Goal: Manage account settings

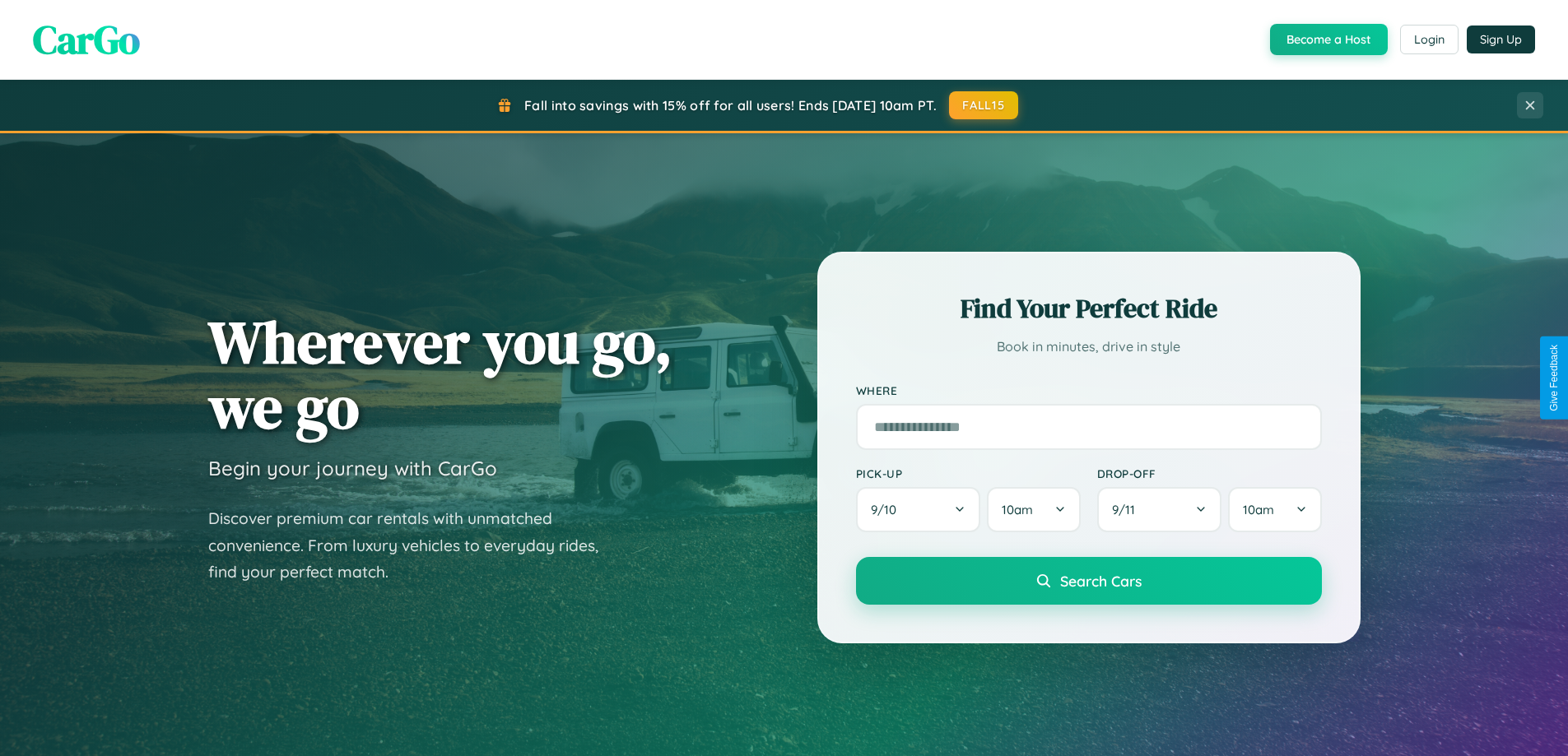
scroll to position [3167, 0]
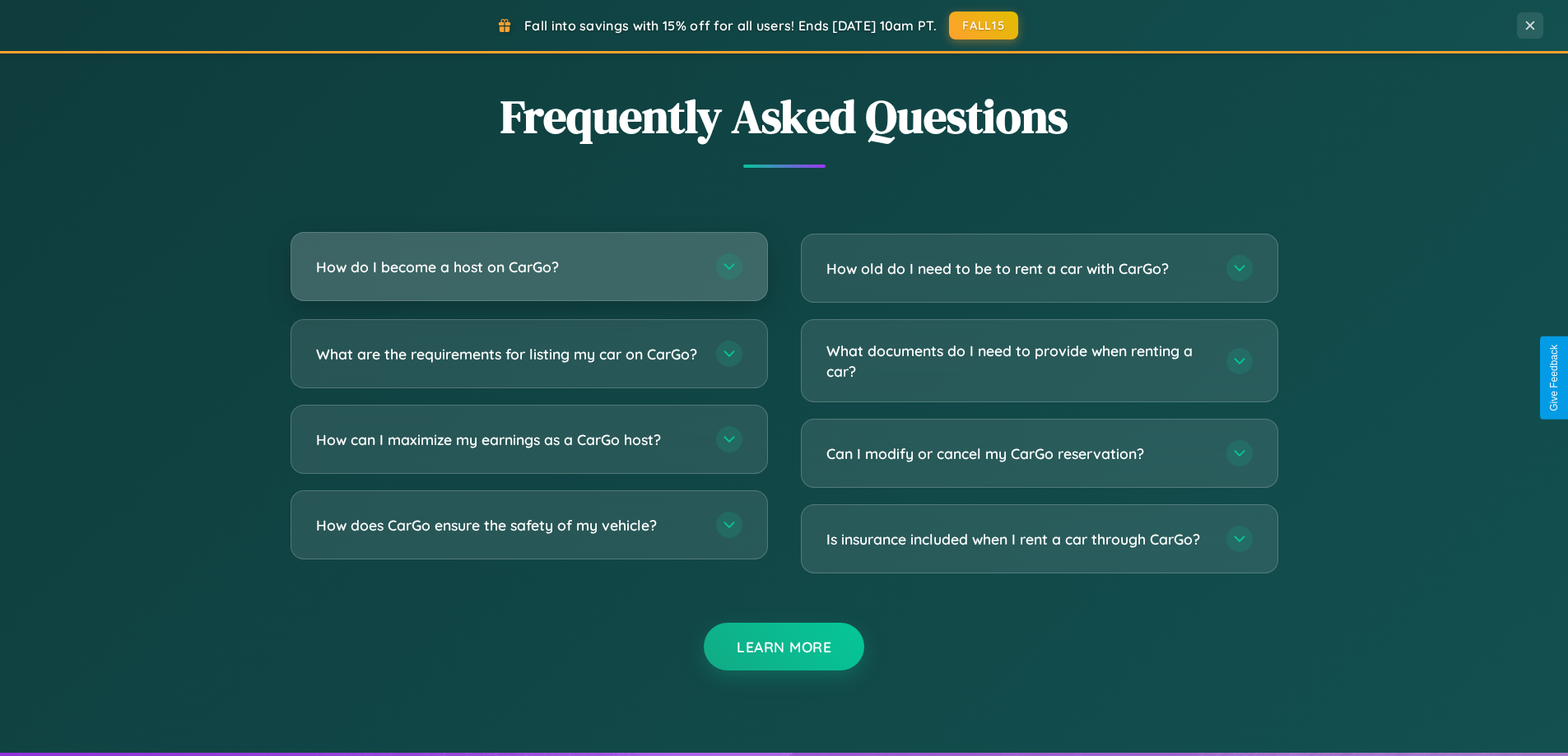
click at [529, 267] on h3 "How do I become a host on CarGo?" at bounding box center [507, 267] width 384 height 20
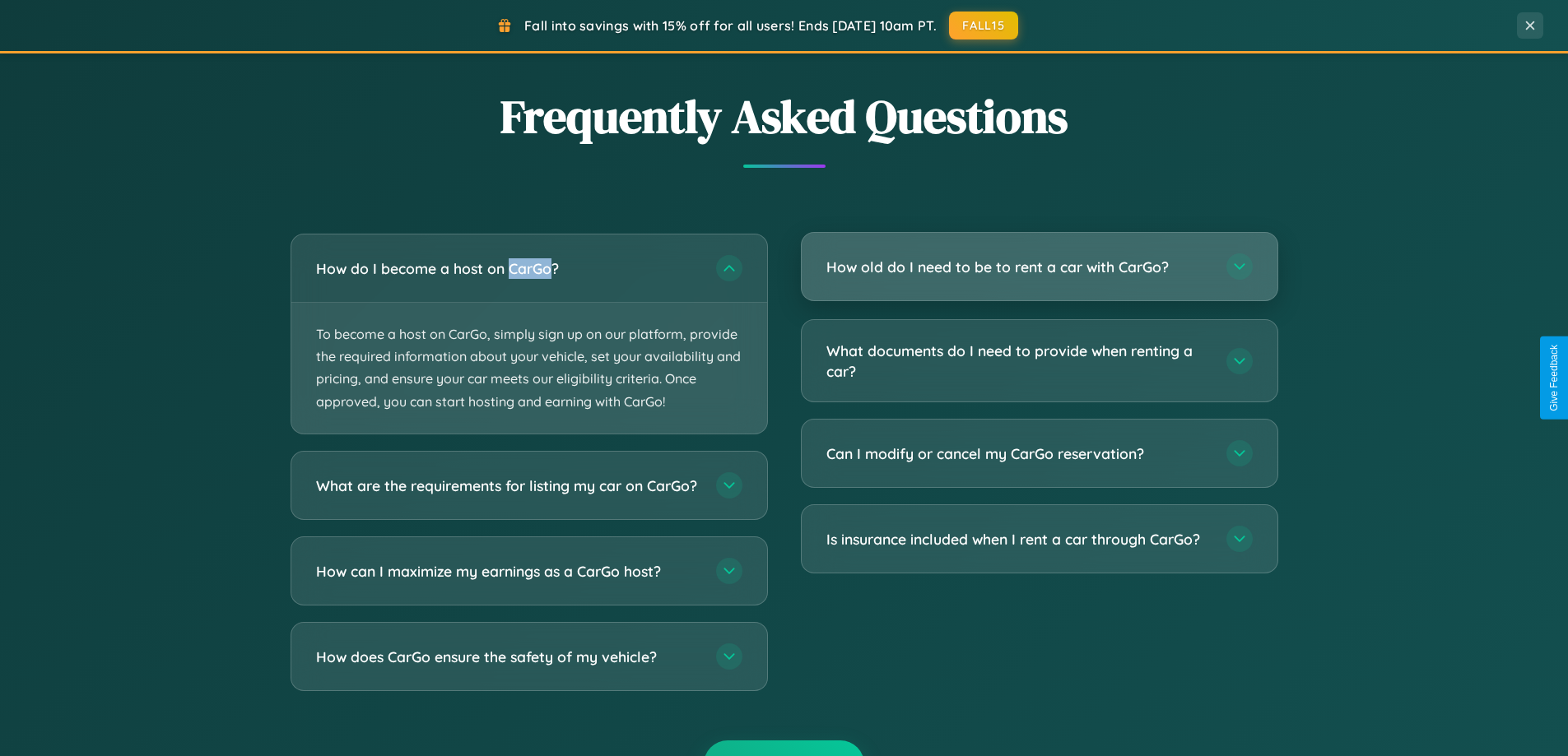
click at [1039, 266] on h3 "How old do I need to be to rent a car with CarGo?" at bounding box center [1018, 267] width 384 height 20
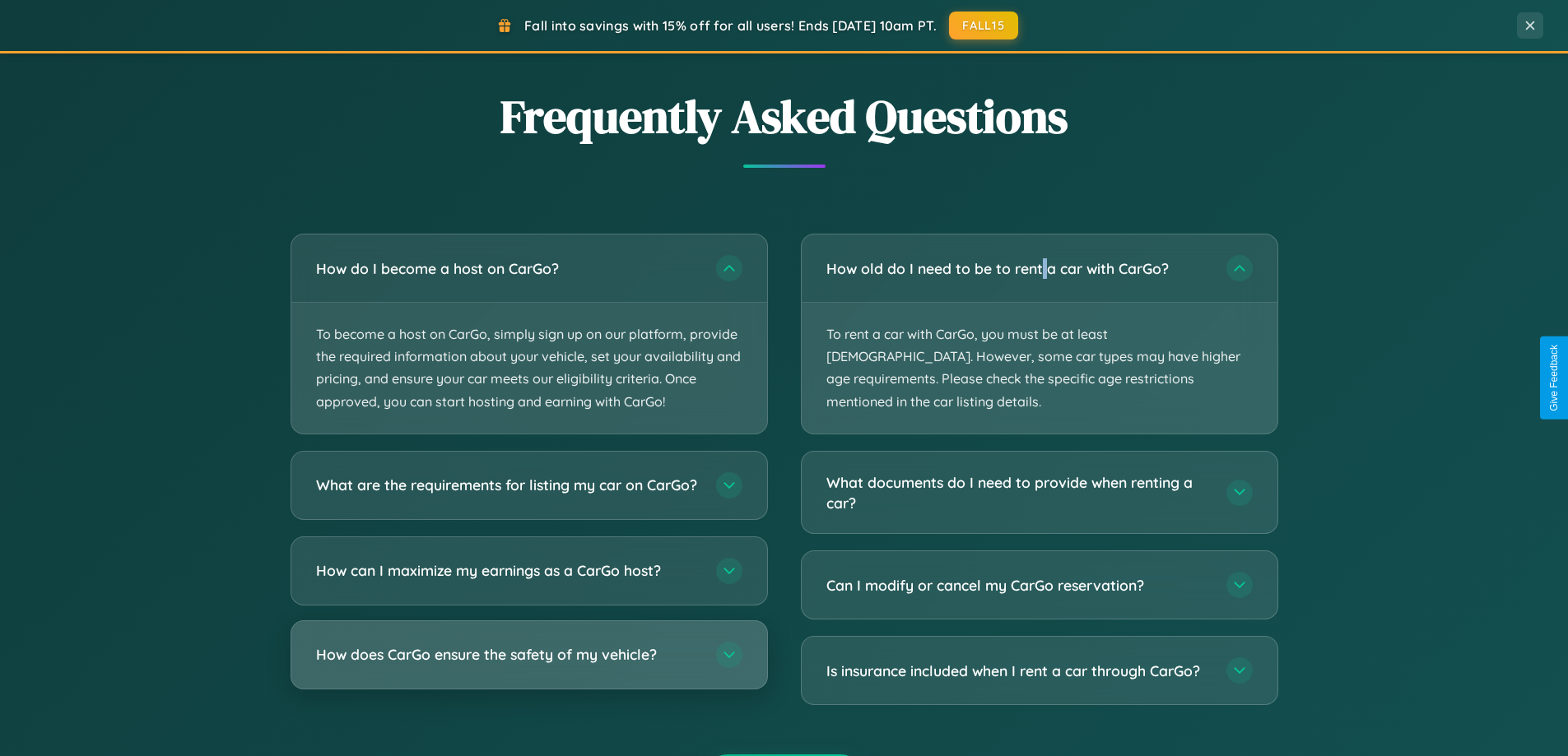
click at [529, 665] on h3 "How does CarGo ensure the safety of my vehicle?" at bounding box center [507, 655] width 384 height 20
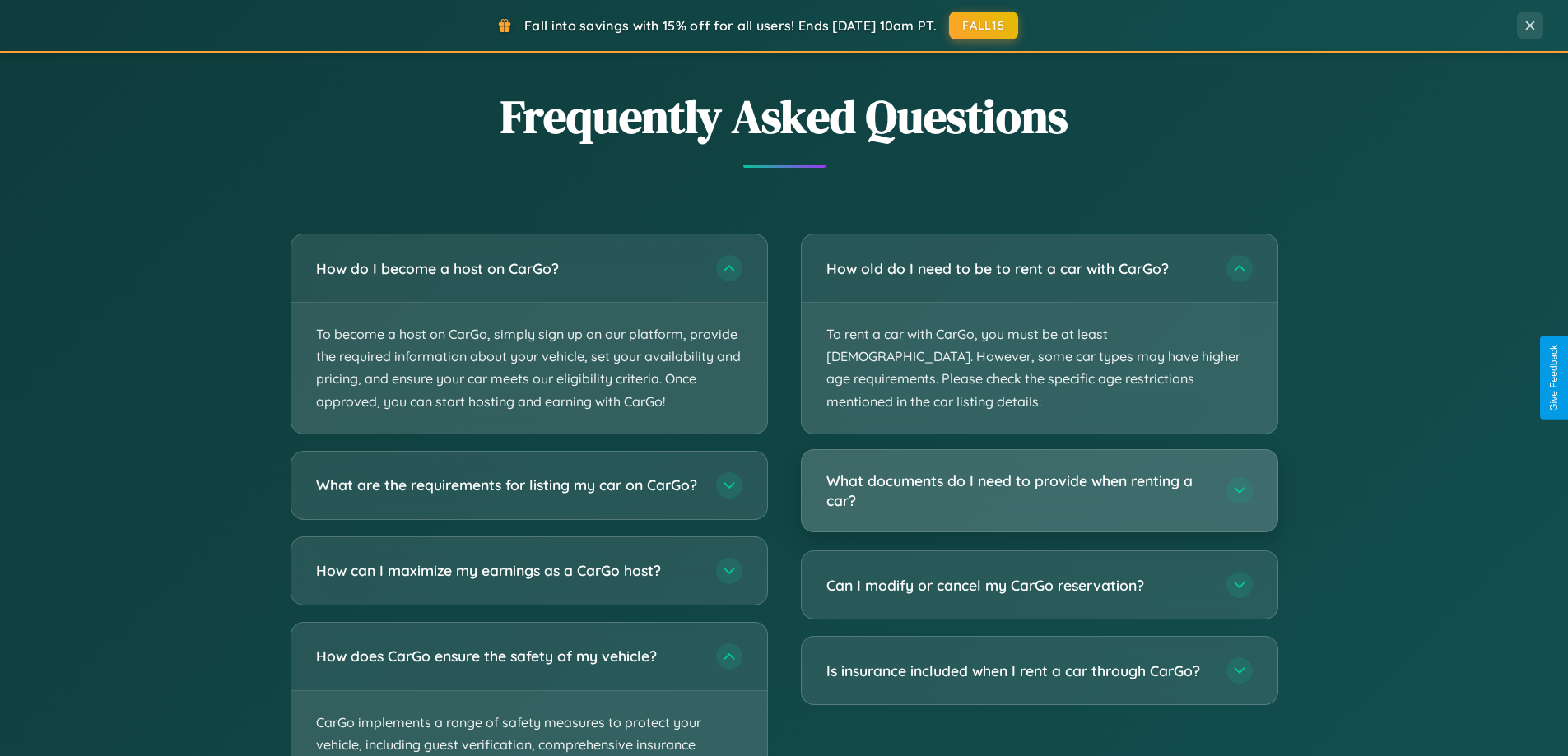
click at [1039, 471] on h3 "What documents do I need to provide when renting a car?" at bounding box center [1018, 491] width 384 height 40
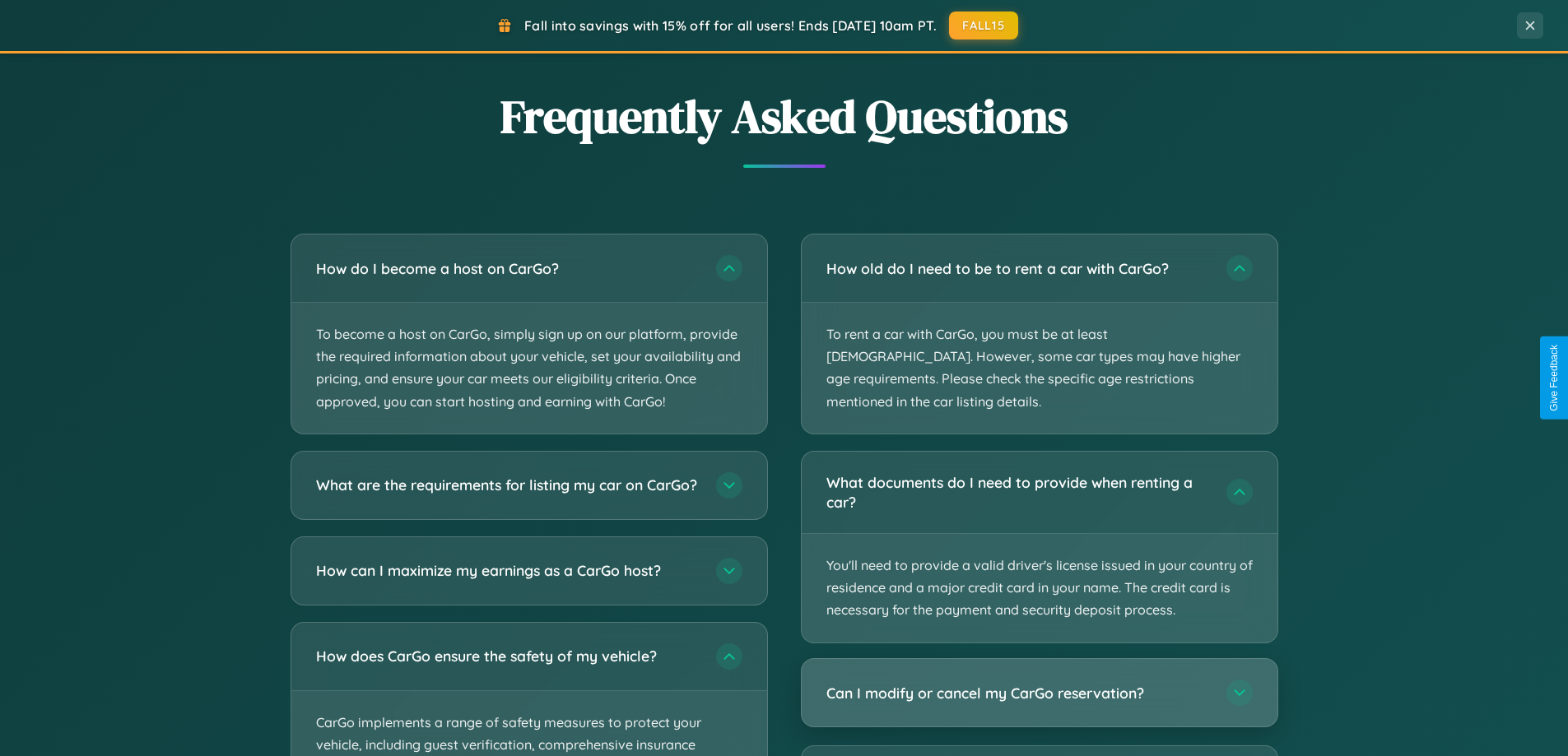
click at [1039, 683] on h3 "Can I modify or cancel my CarGo reservation?" at bounding box center [1018, 693] width 384 height 20
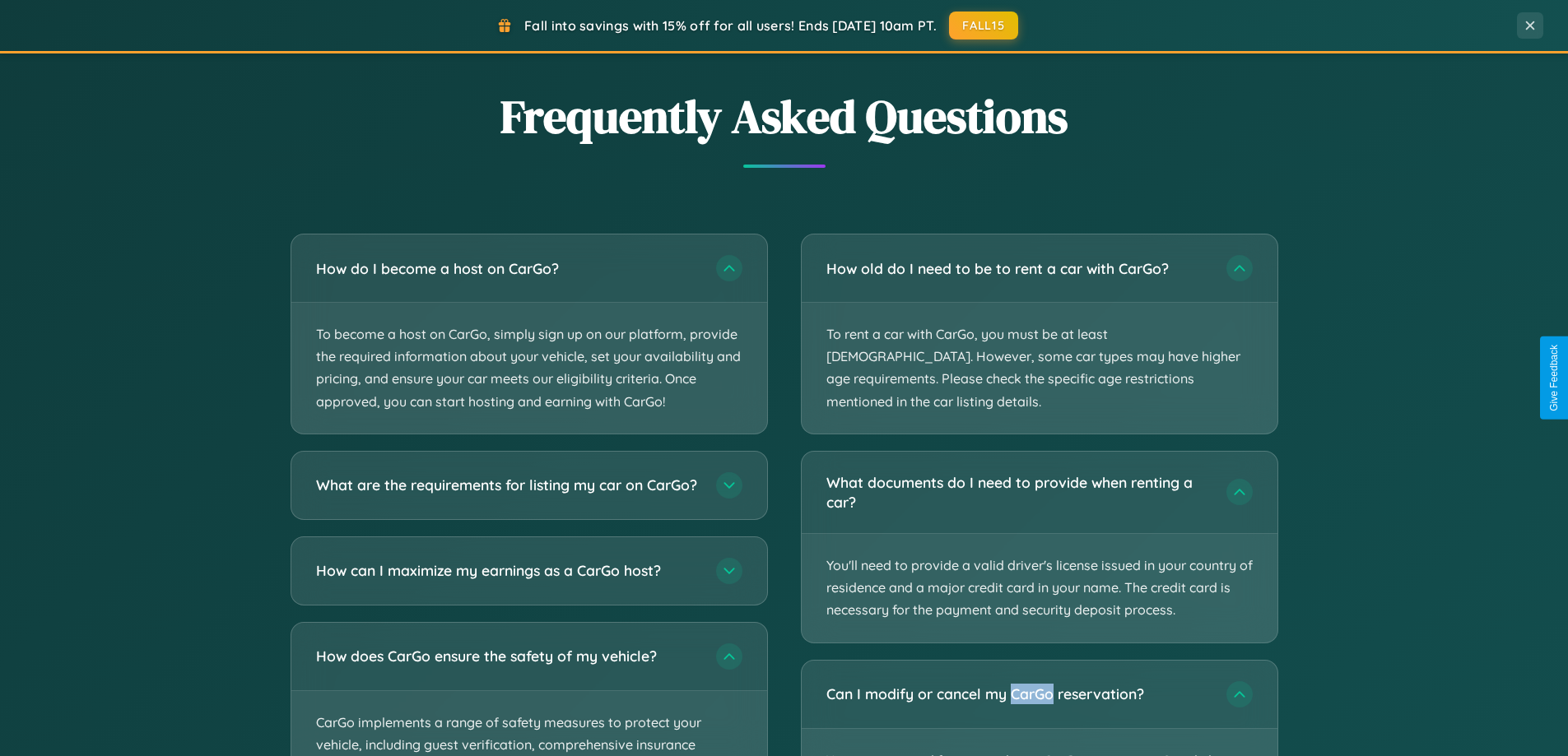
scroll to position [3334, 0]
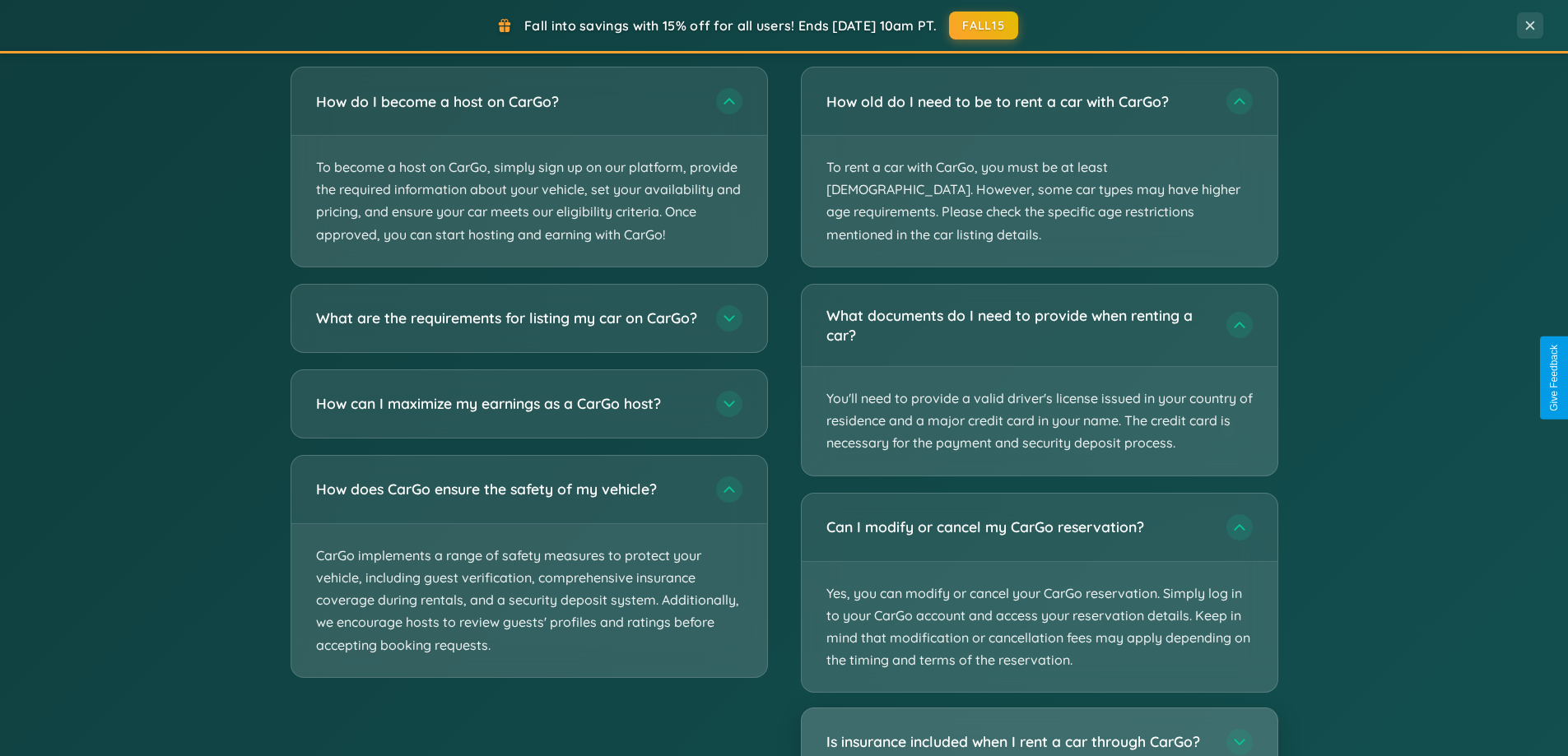
click at [1039, 732] on h3 "Is insurance included when I rent a car through CarGo?" at bounding box center [1018, 743] width 384 height 20
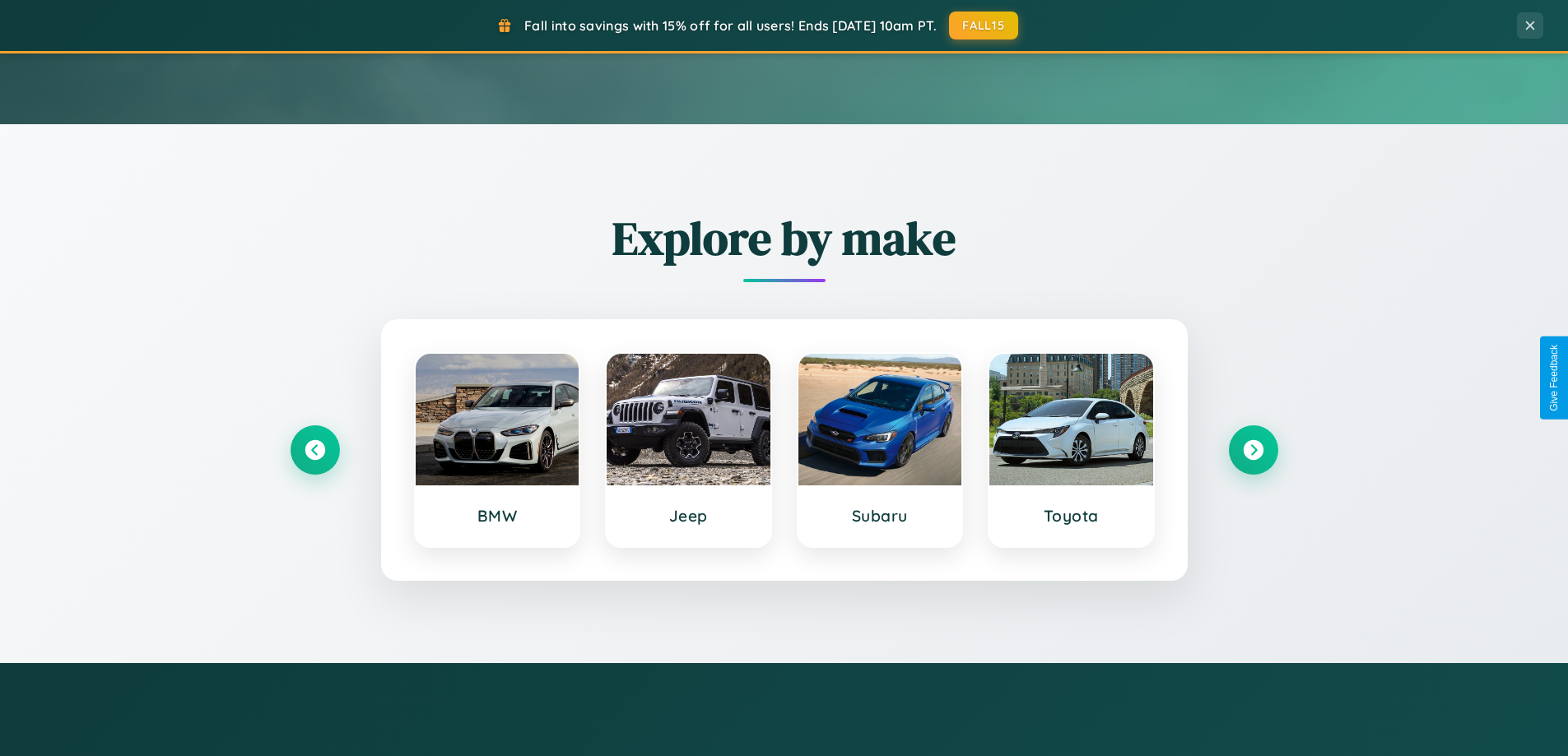
scroll to position [0, 0]
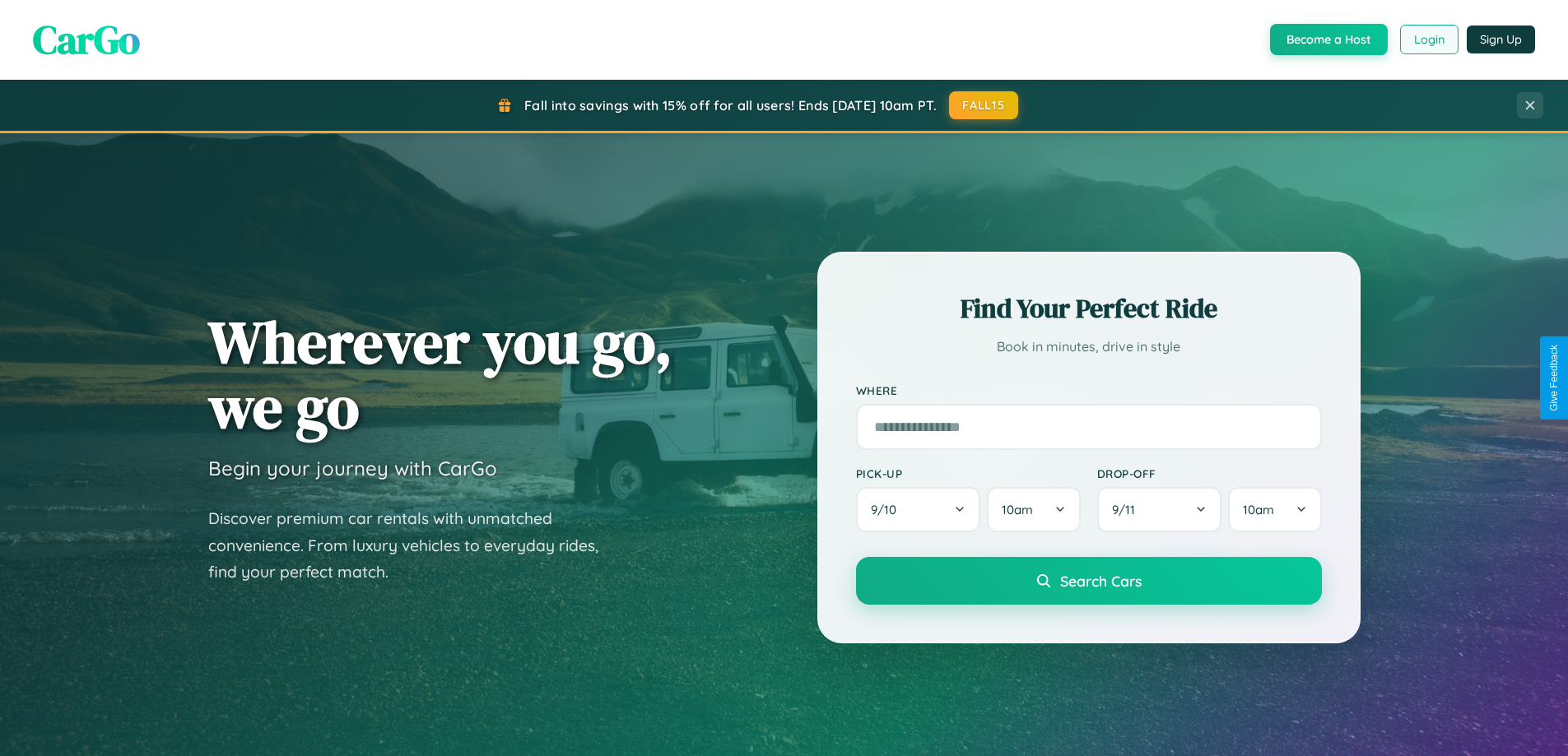
click at [1428, 40] on button "Login" at bounding box center [1429, 39] width 58 height 29
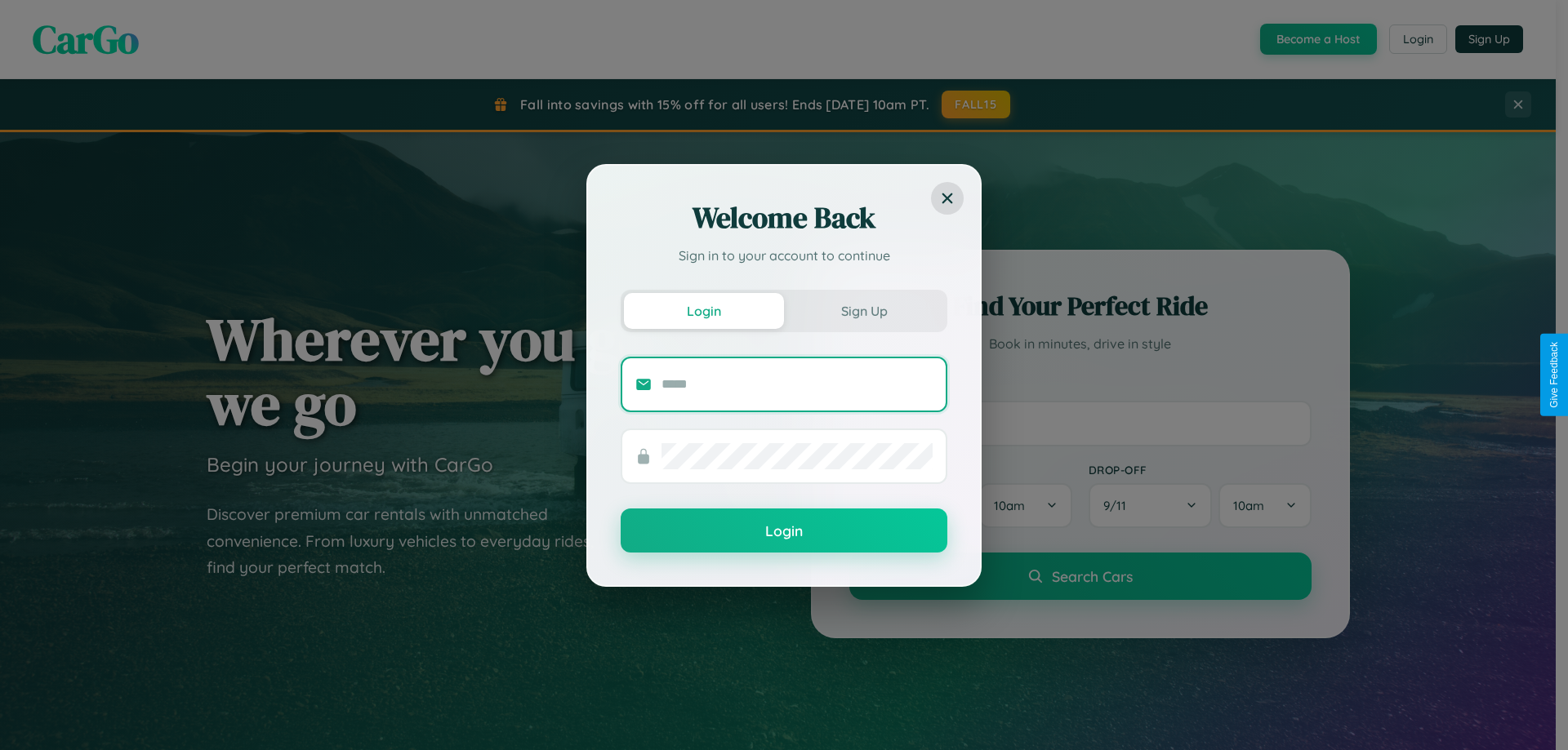
click at [797, 384] on input "text" at bounding box center [797, 384] width 271 height 26
type input "**********"
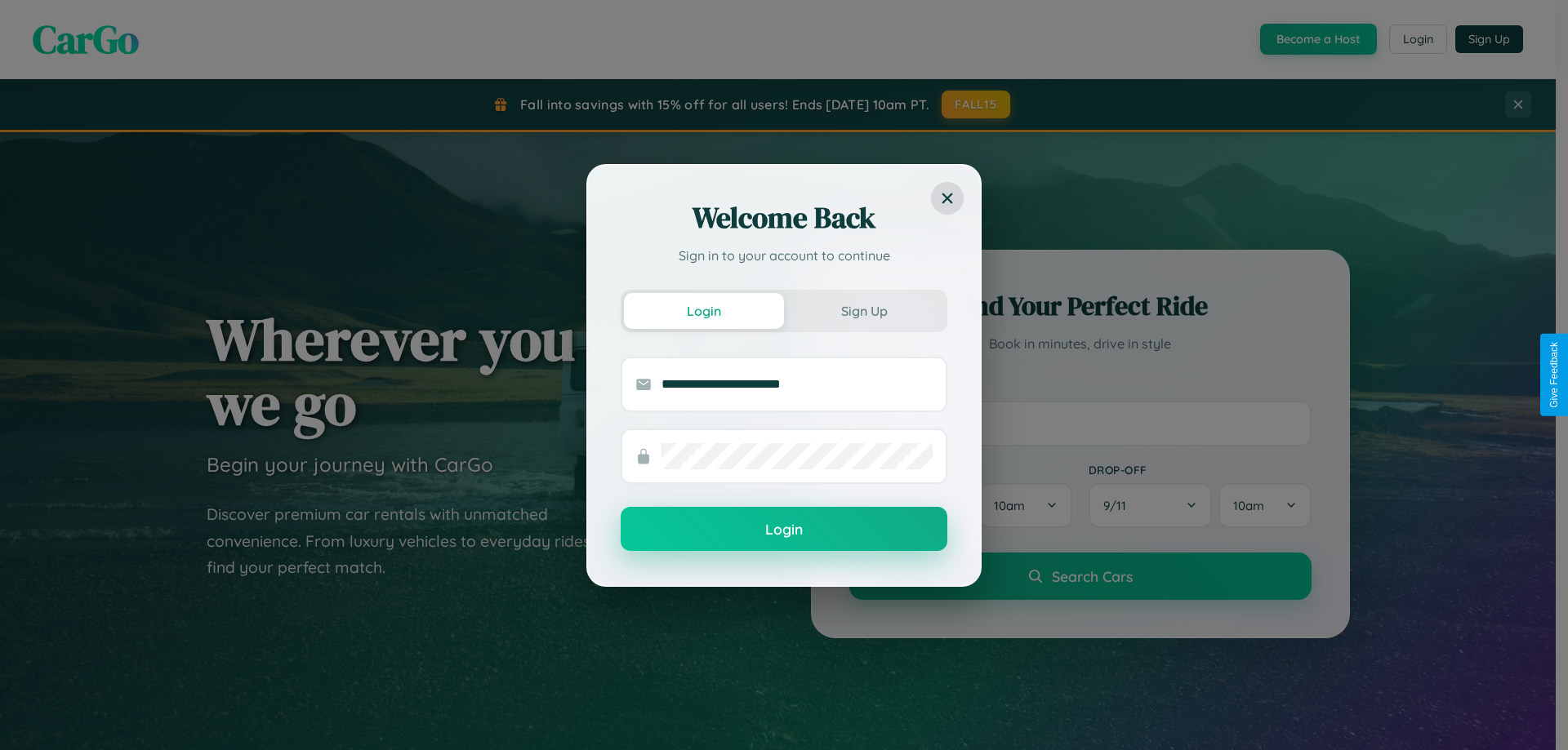
click at [784, 530] on button "Login" at bounding box center [784, 528] width 327 height 44
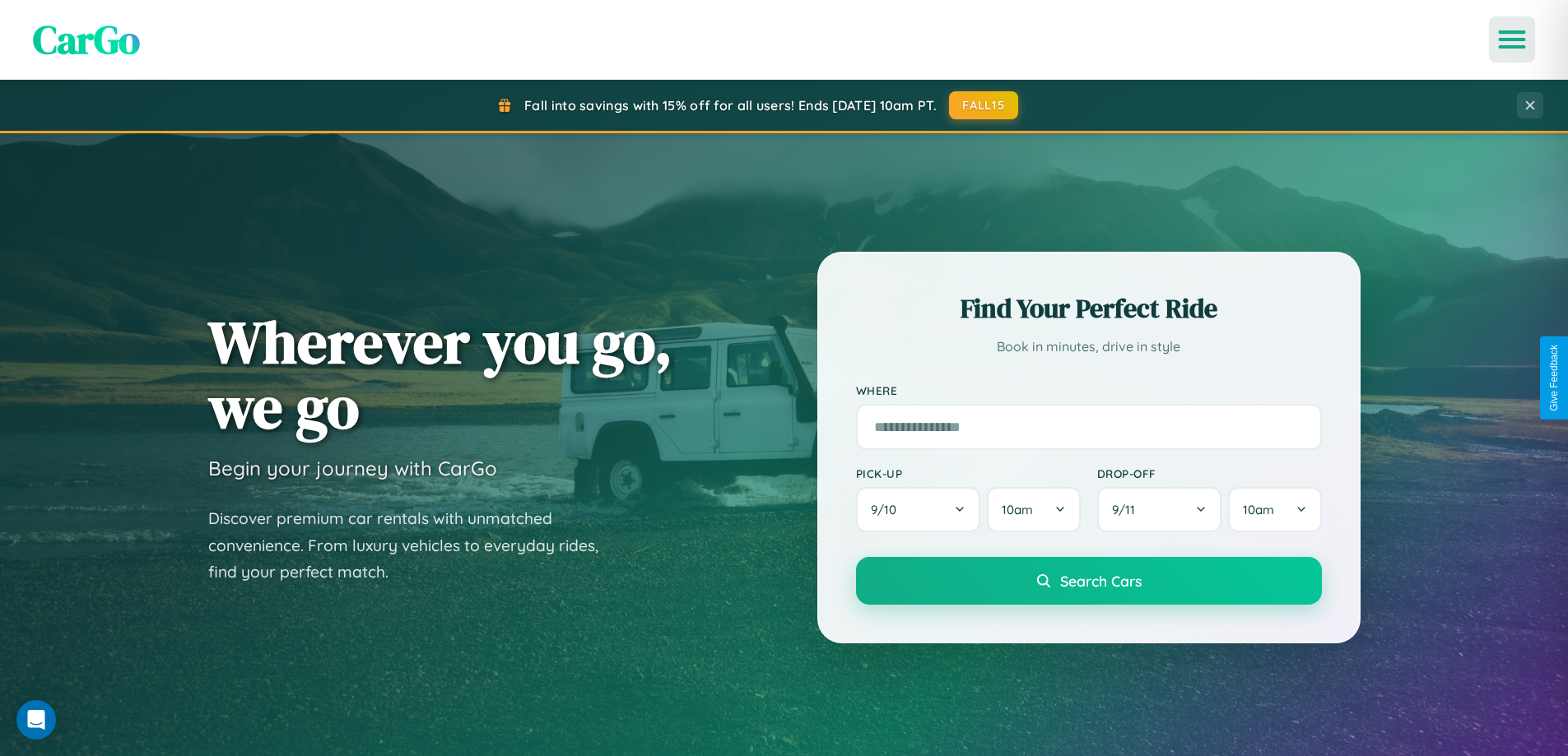
click at [1512, 40] on icon "Open menu" at bounding box center [1512, 40] width 24 height 15
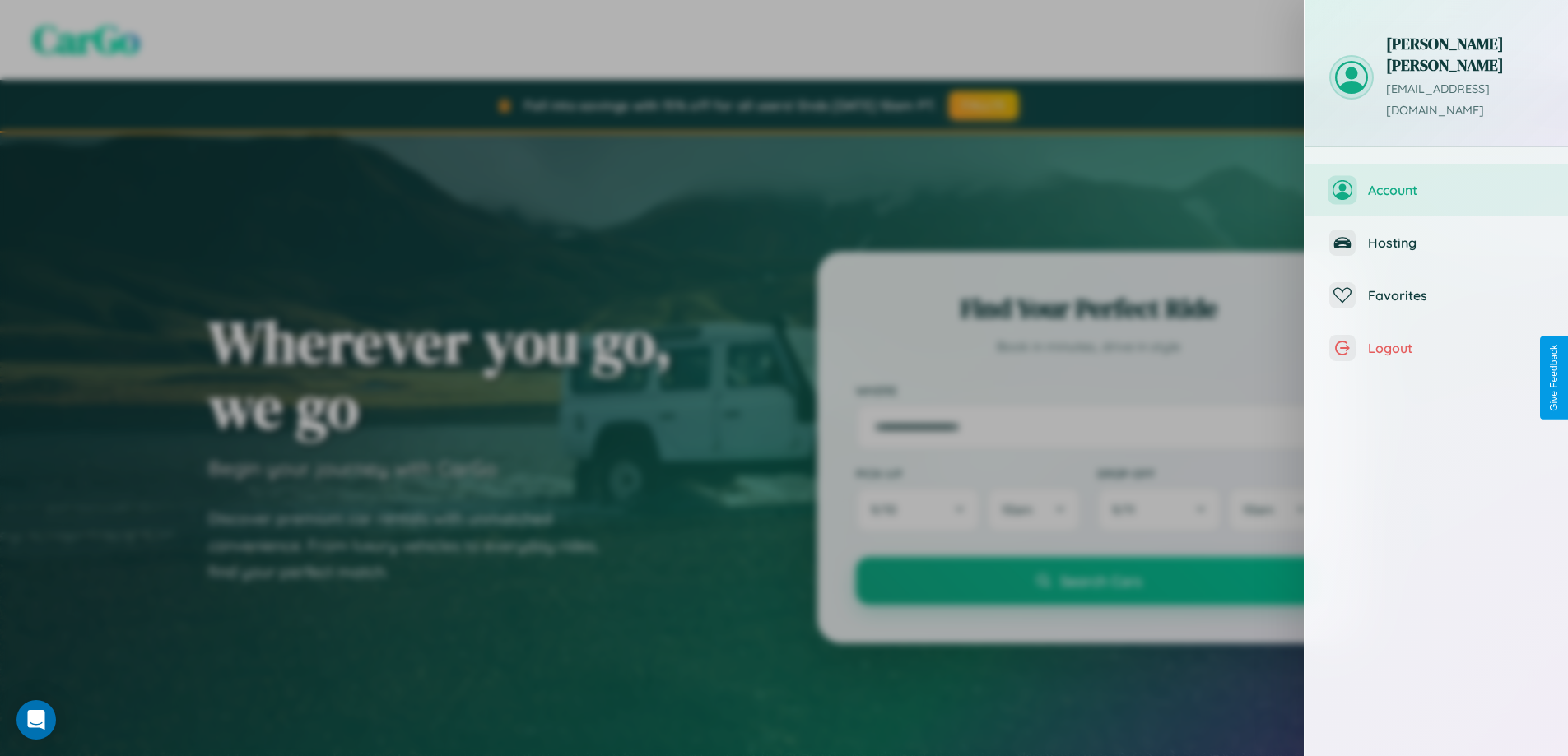
click at [1436, 182] on span "Account" at bounding box center [1456, 190] width 175 height 17
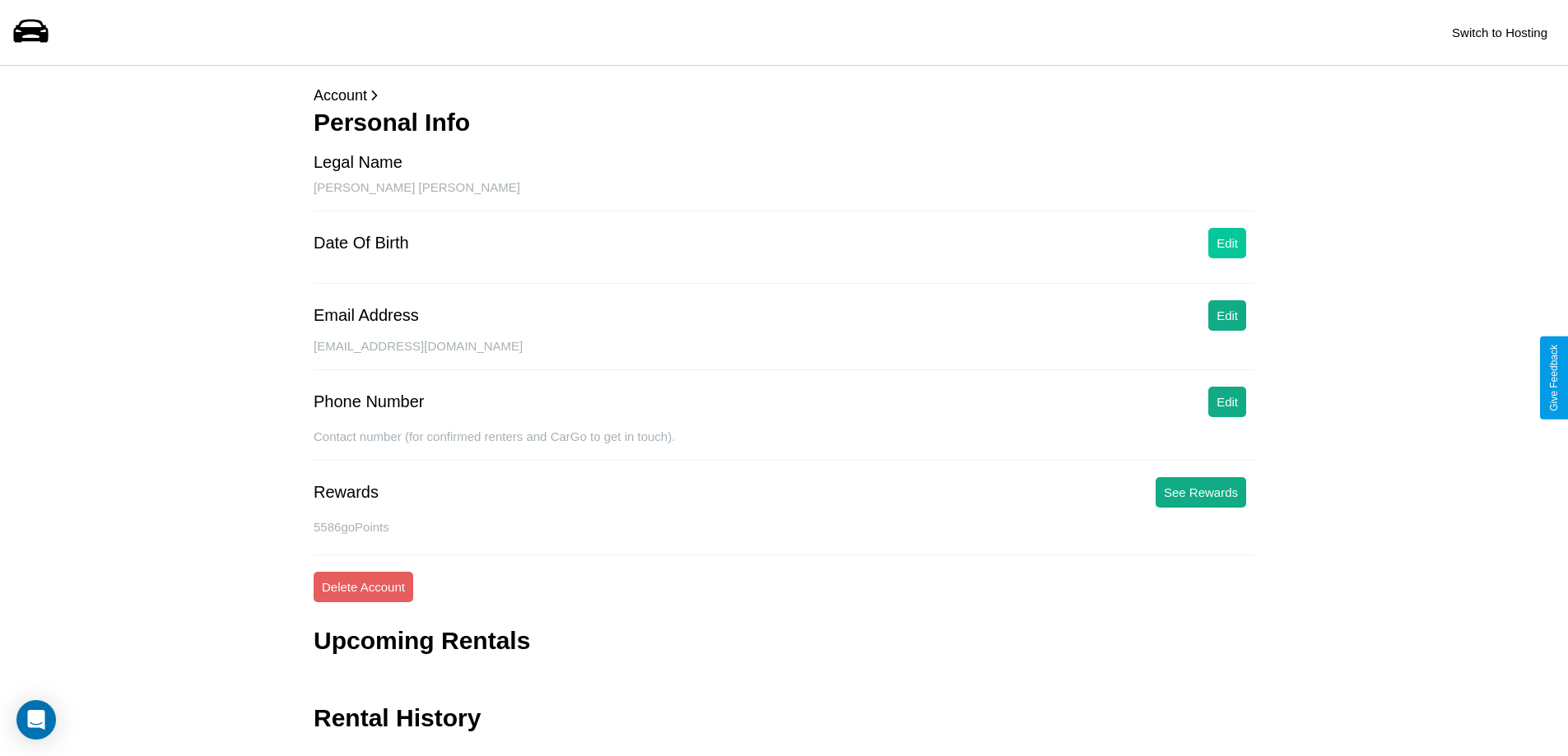
click at [1227, 243] on button "Edit" at bounding box center [1227, 243] width 38 height 30
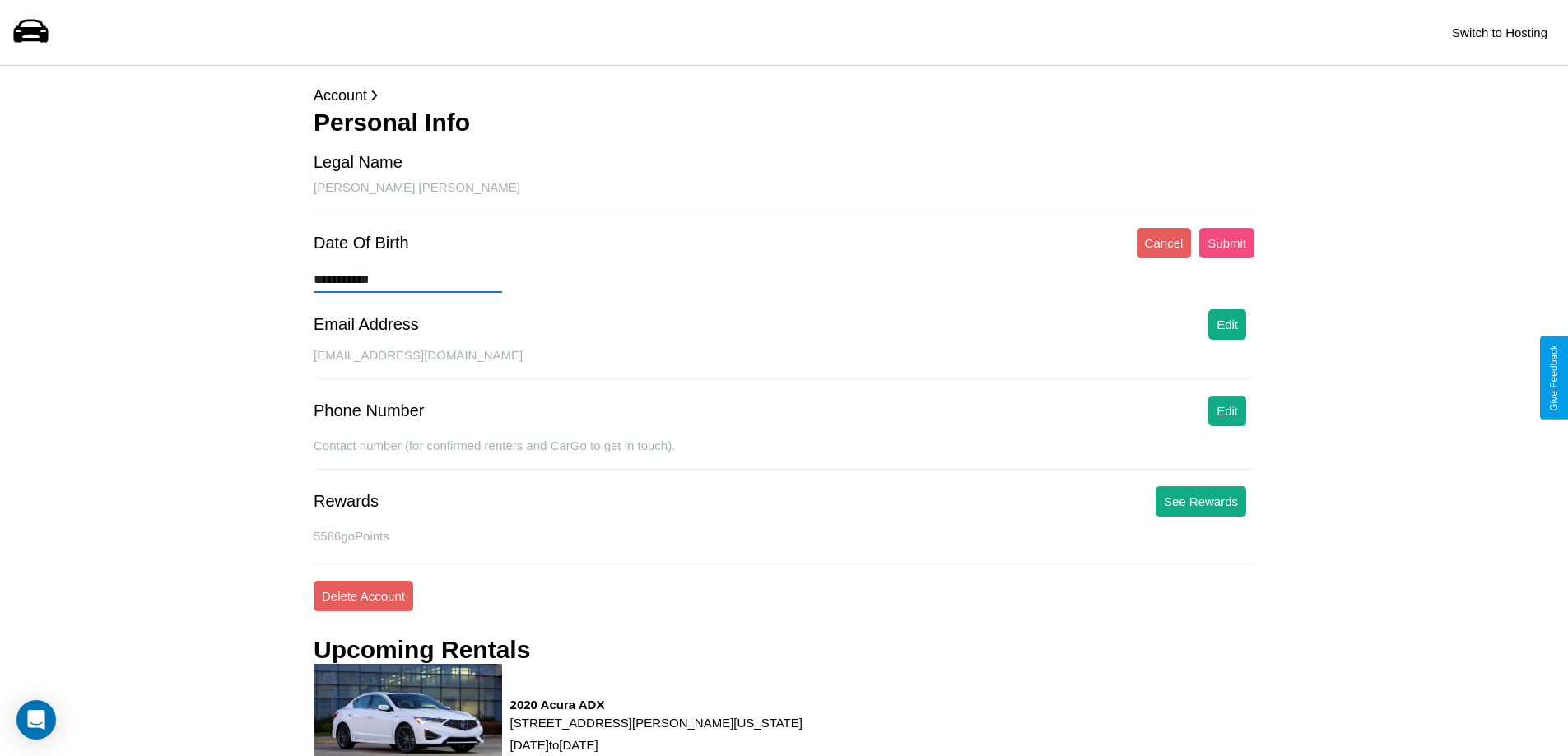
type input "**********"
click at [1227, 243] on button "Submit" at bounding box center [1227, 243] width 55 height 30
